Goal: Information Seeking & Learning: Learn about a topic

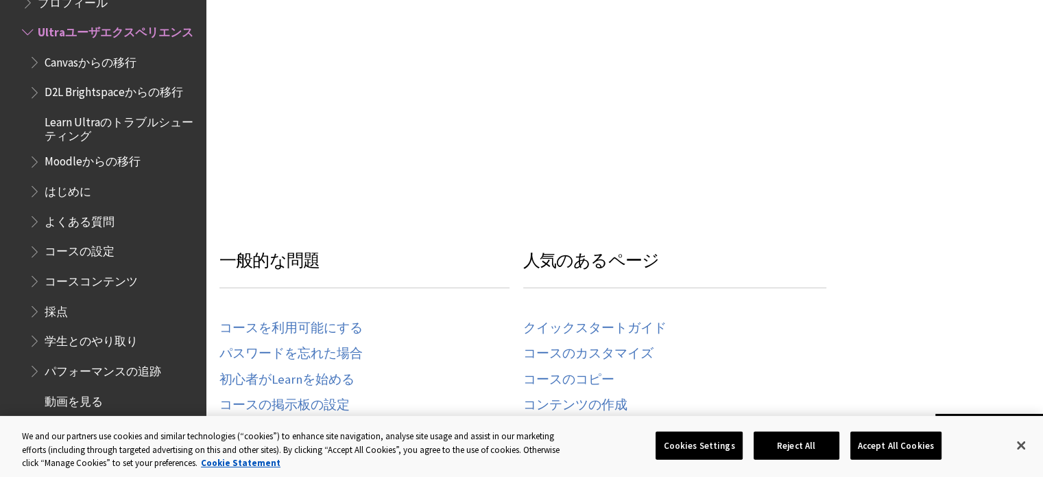
scroll to position [755, 0]
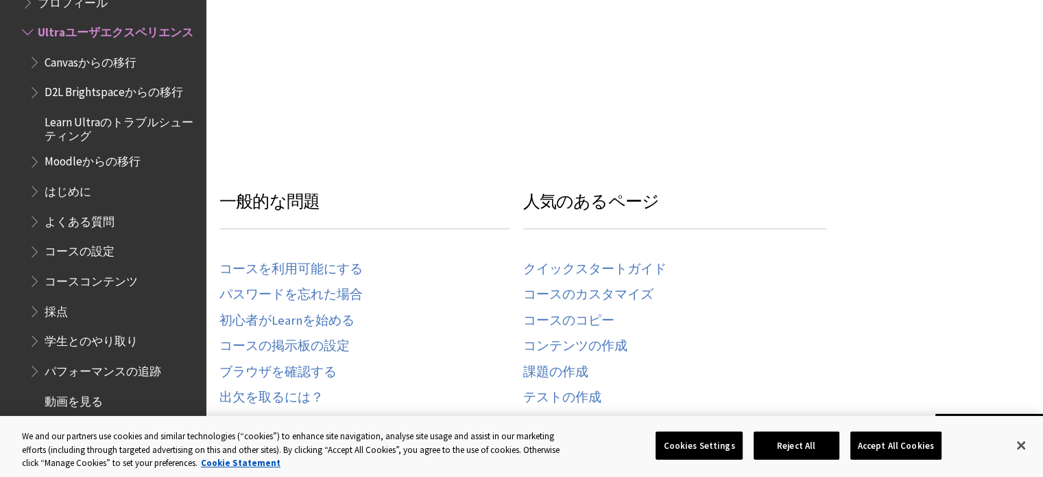
click at [86, 74] on span "Canvasからの移行" at bounding box center [113, 62] width 169 height 23
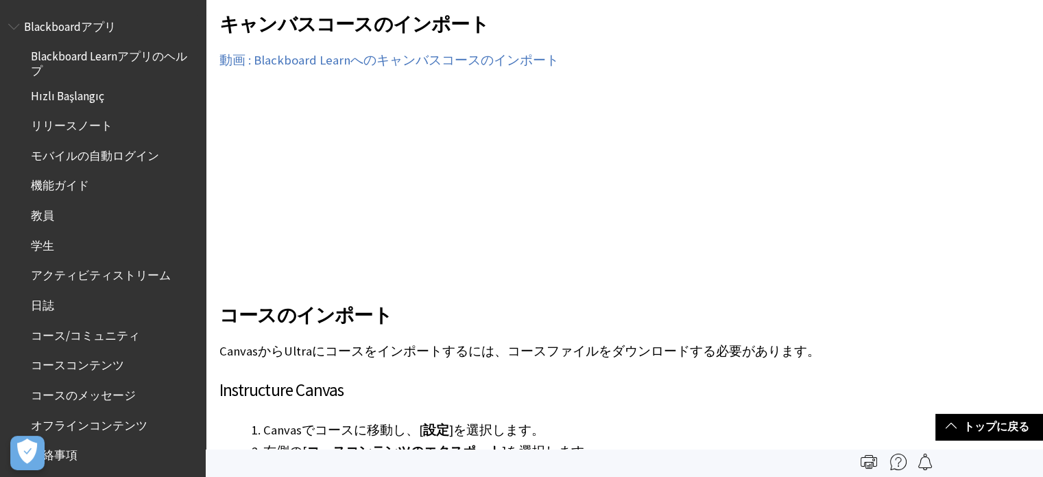
click at [14, 32] on span "Book outline for Blackboard App Help" at bounding box center [15, 23] width 14 height 17
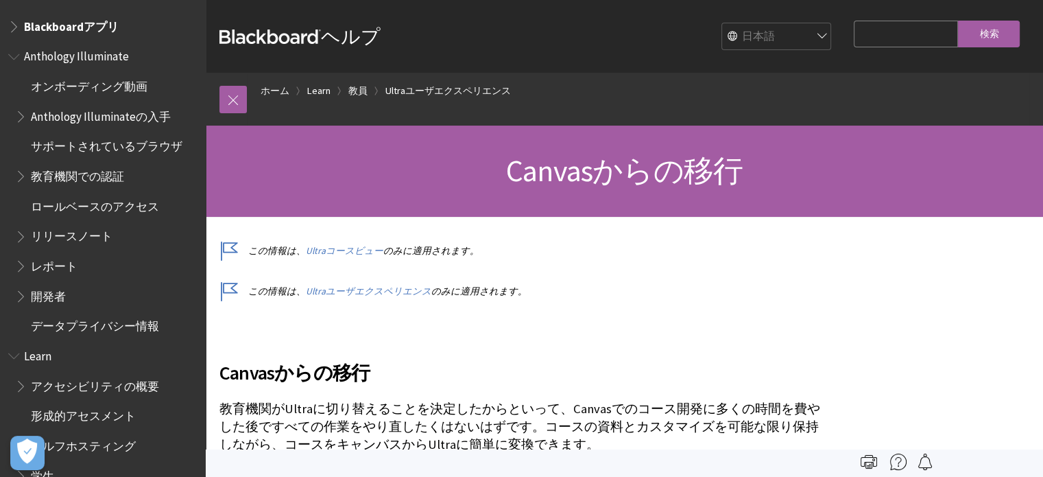
click at [866, 34] on input "Search Query" at bounding box center [906, 34] width 104 height 27
type input "Seakeeping"
click at [958, 21] on input "検索" at bounding box center [989, 34] width 62 height 27
